Goal: Information Seeking & Learning: Learn about a topic

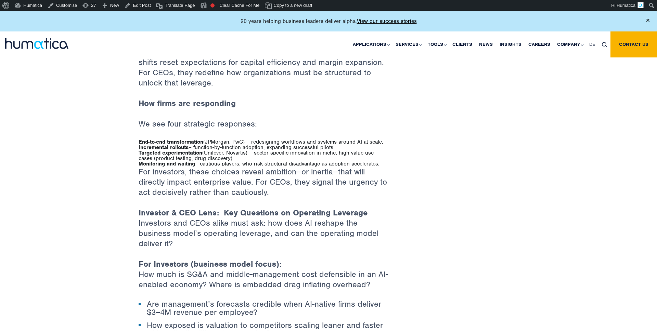
scroll to position [1115, 0]
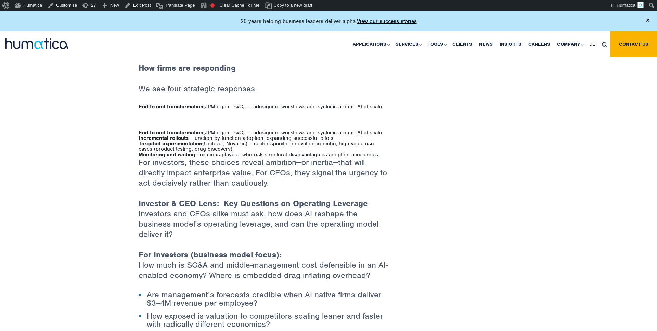
scroll to position [1151, 0]
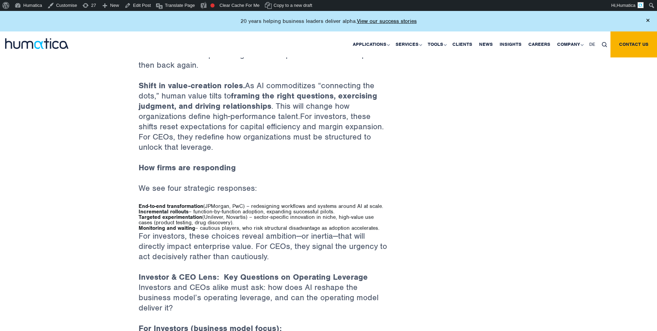
scroll to position [1050, 0]
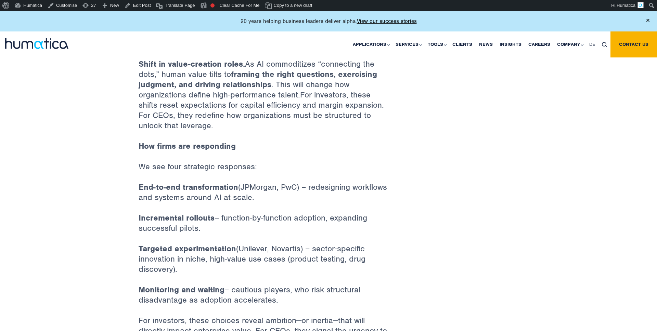
scroll to position [1072, 0]
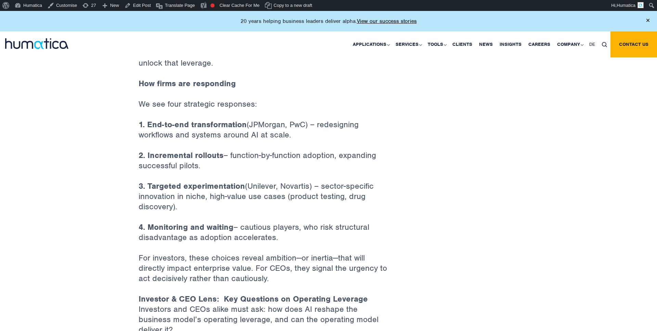
scroll to position [1132, 0]
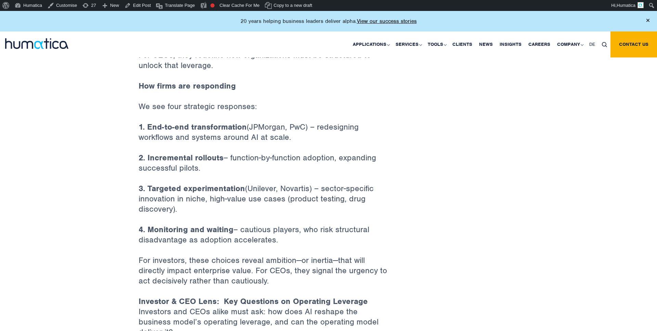
scroll to position [1126, 0]
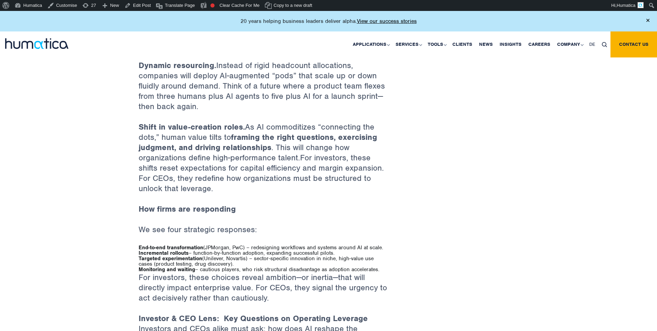
scroll to position [1014, 0]
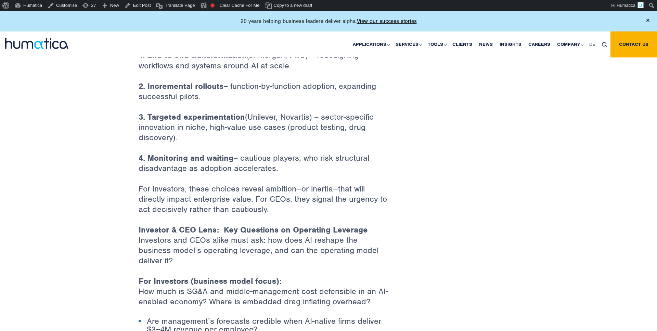
scroll to position [1202, 0]
